Goal: Task Accomplishment & Management: Use online tool/utility

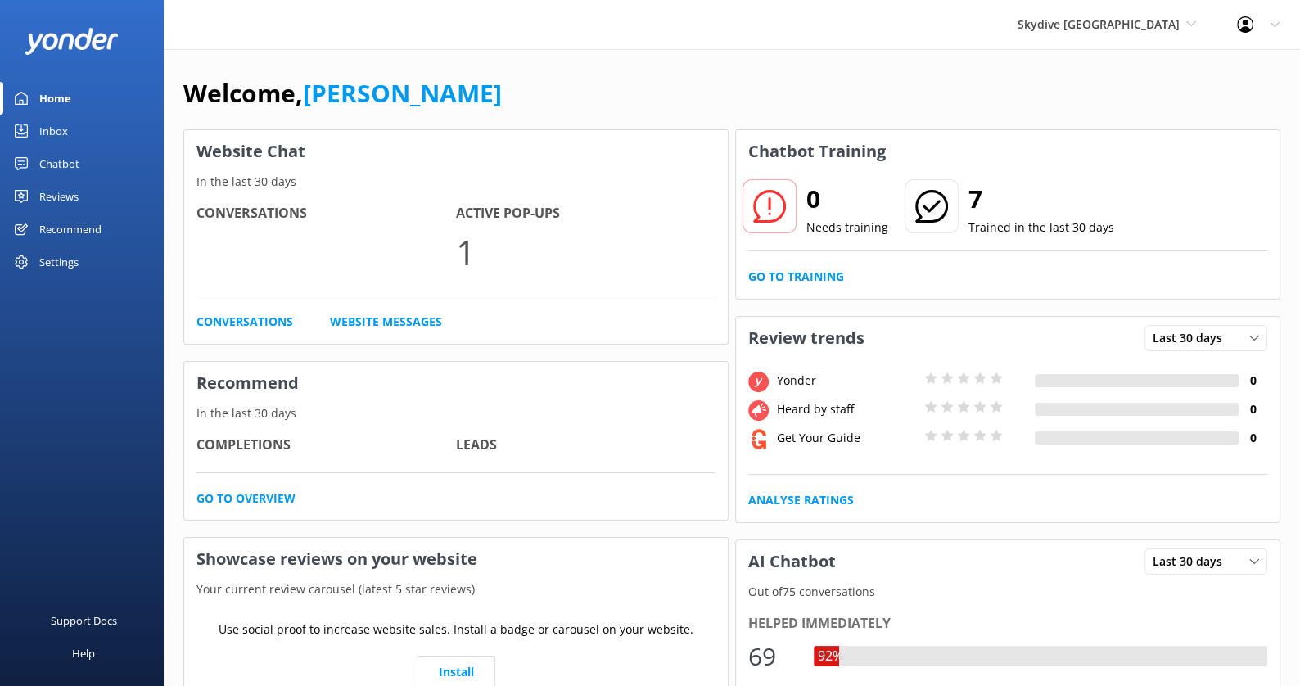
click at [1165, 34] on div "Skydive Auckland [PERSON_NAME] Adventure Co Cool Tours Inc [GEOGRAPHIC_DATA] Ri…" at bounding box center [1106, 24] width 219 height 49
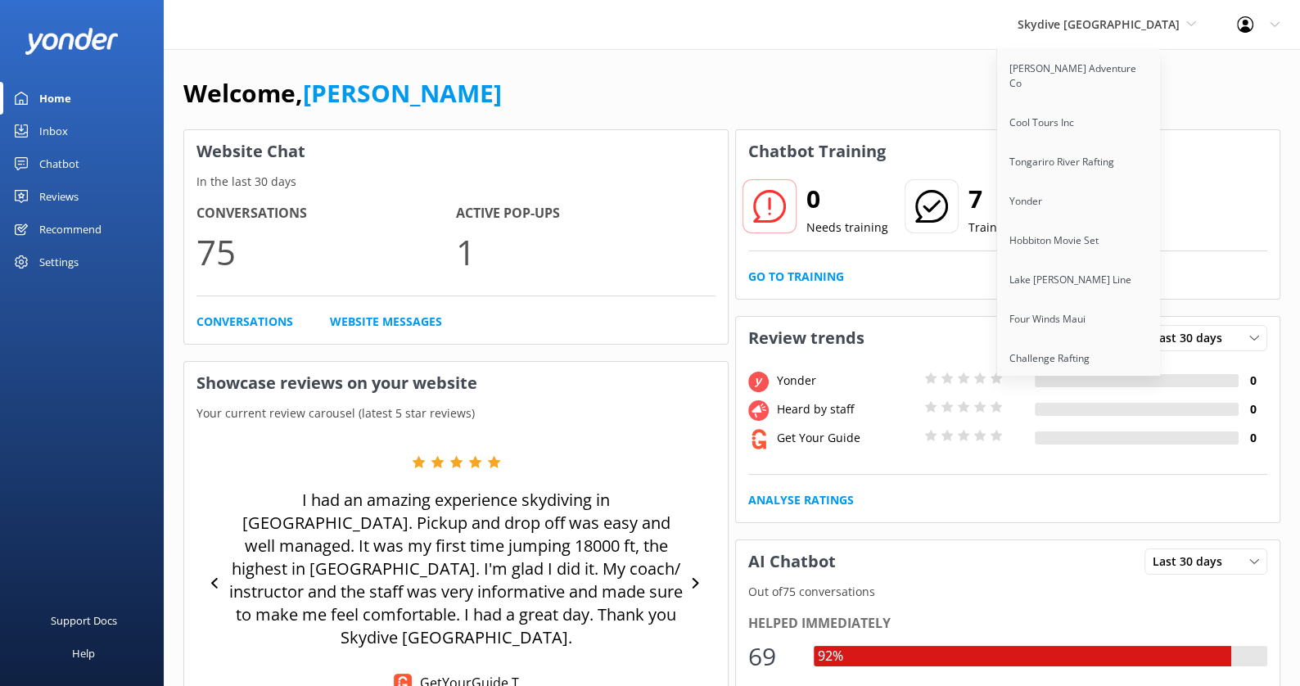
scroll to position [837, 0]
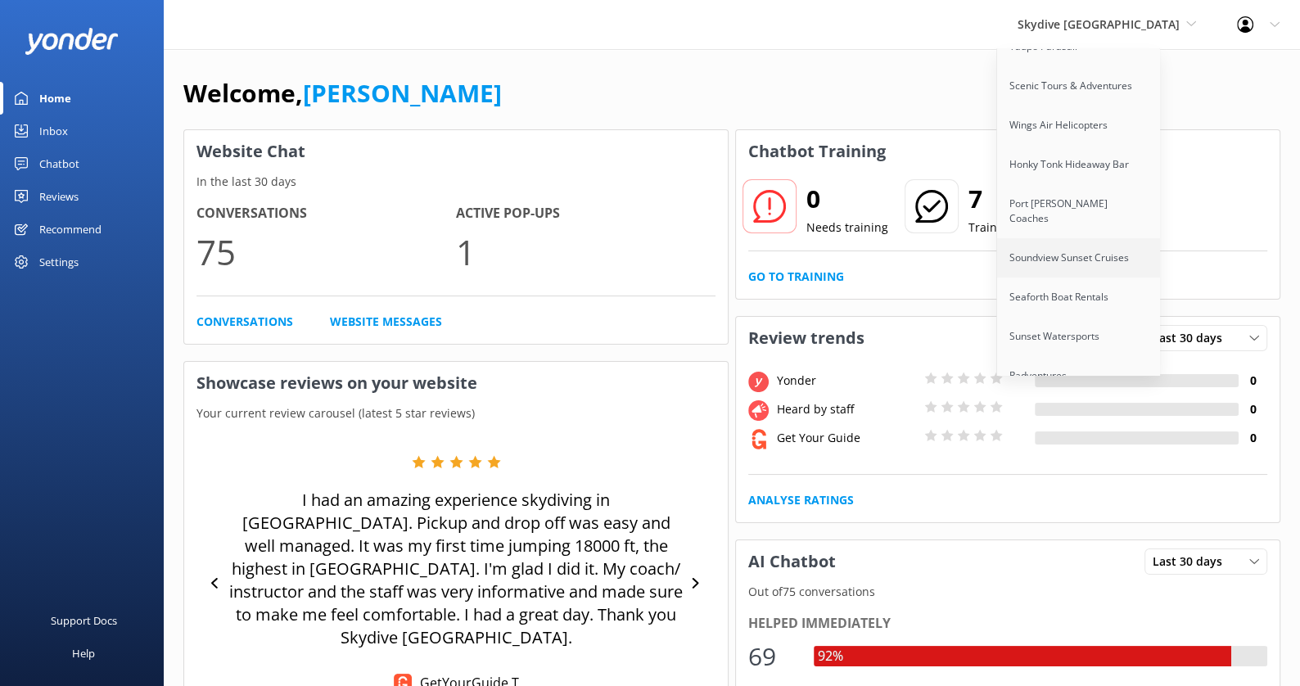
click at [1135, 238] on link "Soundview Sunset Cruises" at bounding box center [1079, 257] width 164 height 39
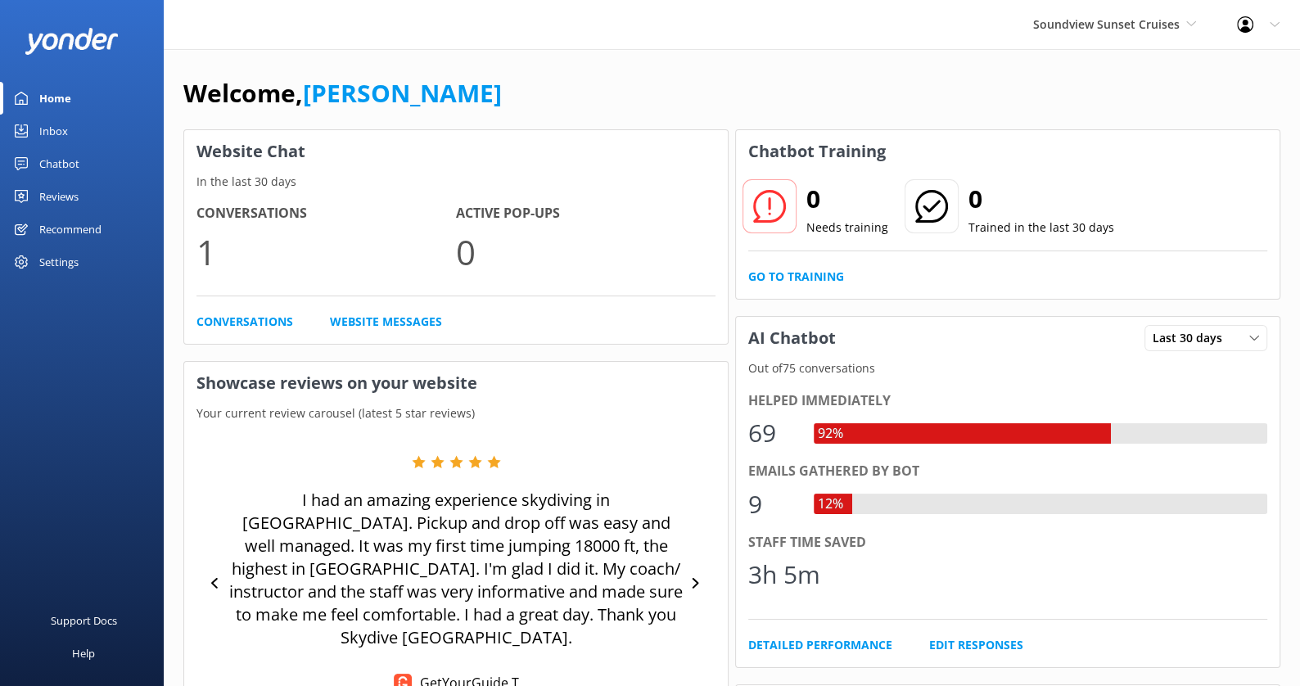
click at [83, 265] on div "Settings" at bounding box center [82, 262] width 164 height 33
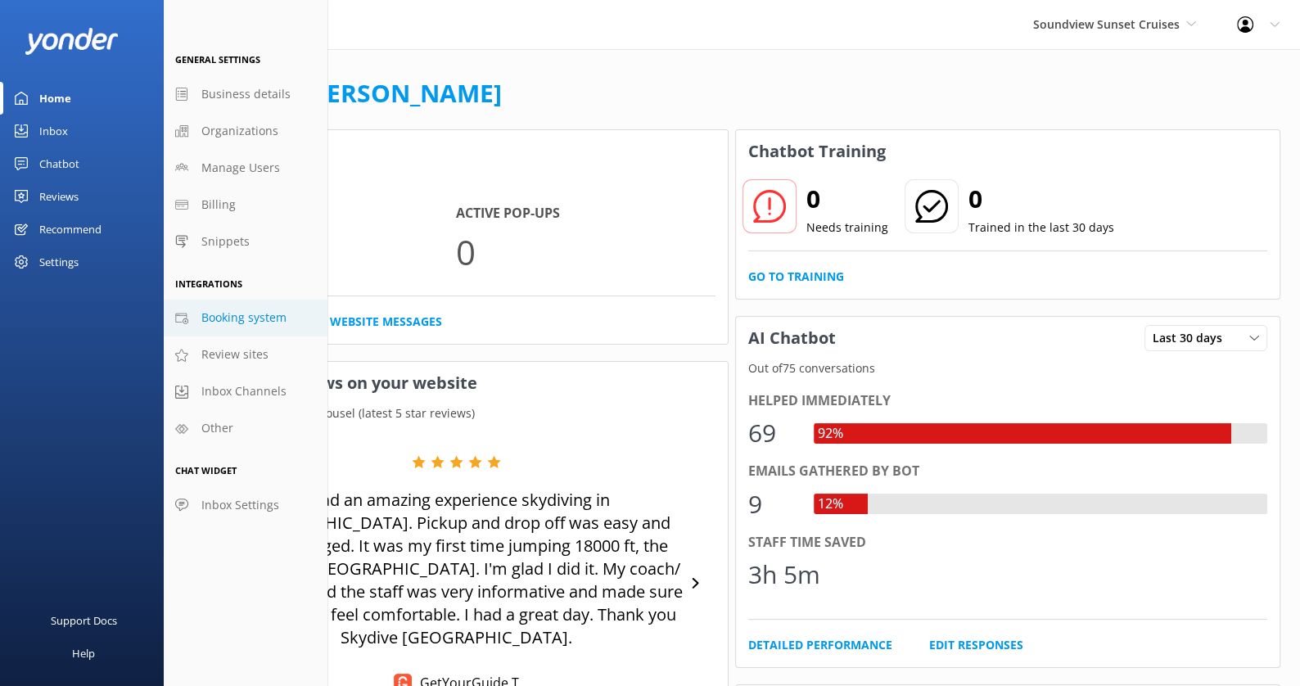
click at [249, 318] on span "Booking system" at bounding box center [243, 318] width 85 height 18
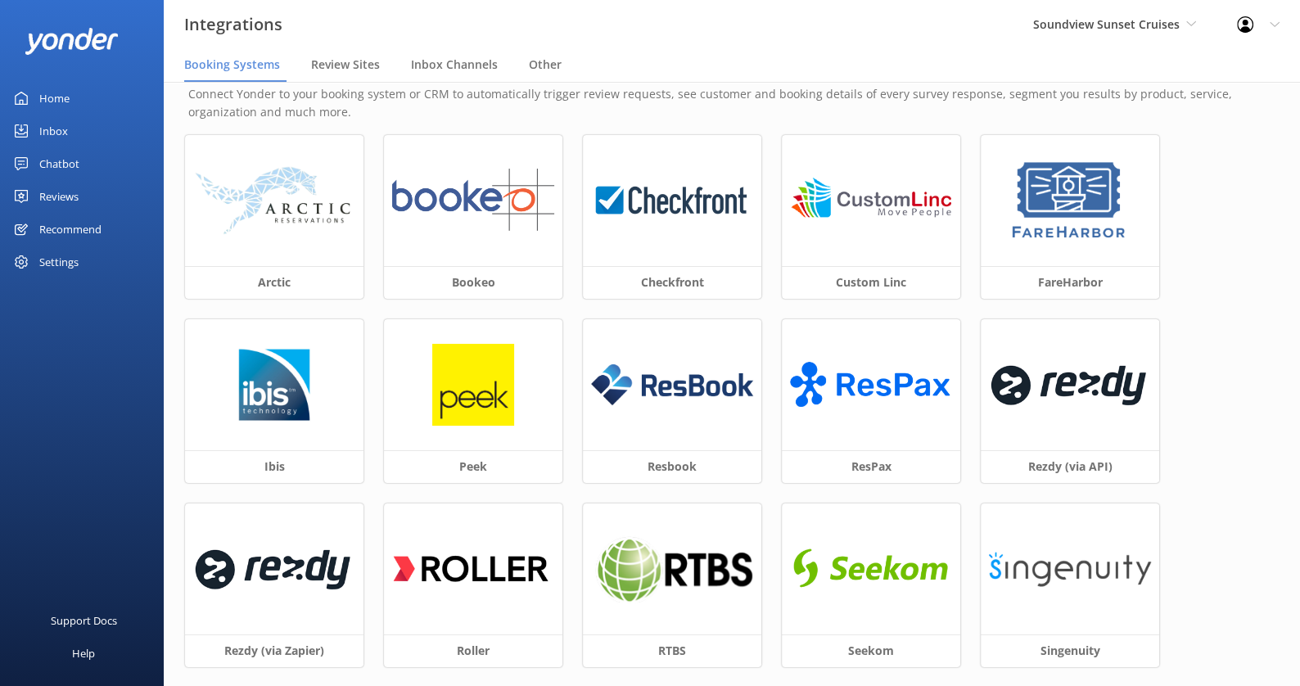
scroll to position [36, 0]
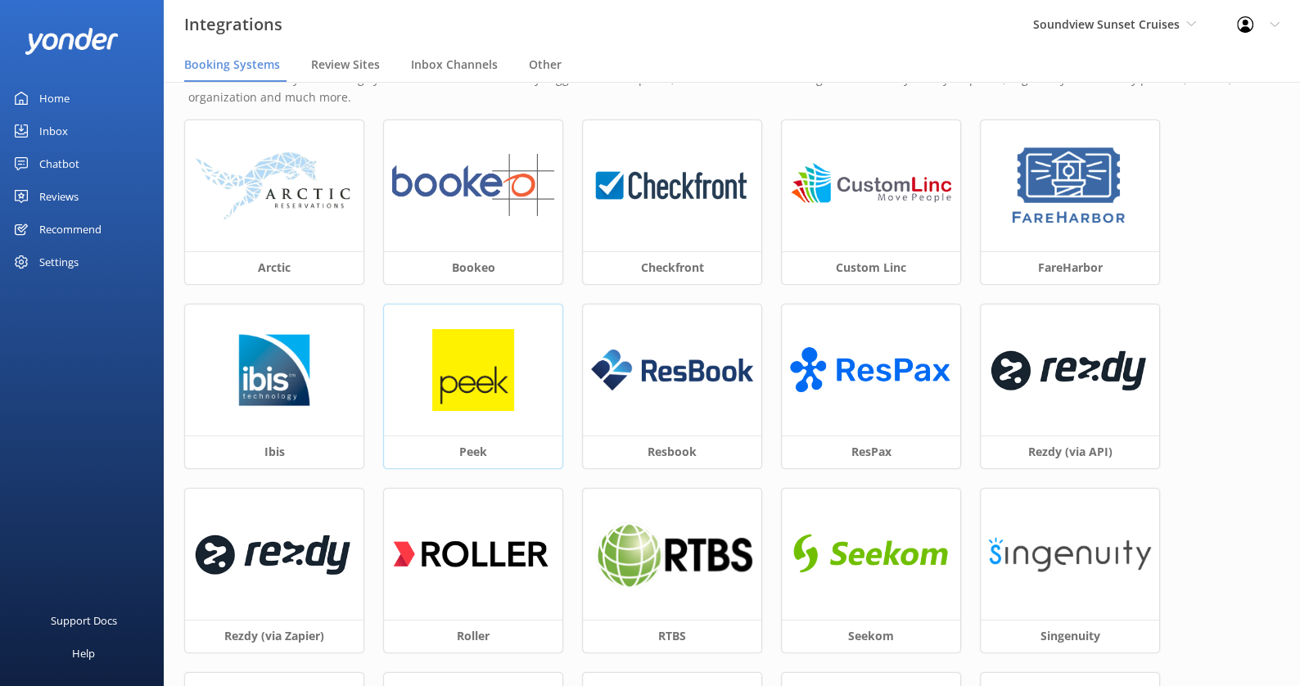
click at [511, 357] on img at bounding box center [473, 370] width 82 height 82
